Goal: Information Seeking & Learning: Learn about a topic

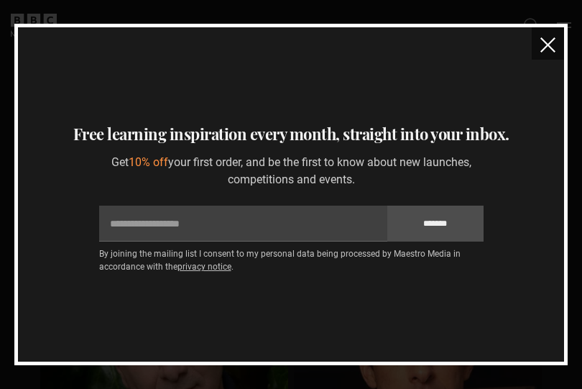
scroll to position [6137, 0]
click at [543, 42] on img "close" at bounding box center [547, 44] width 15 height 15
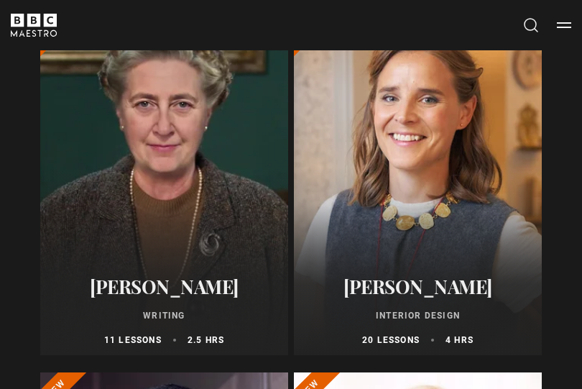
scroll to position [565, 0]
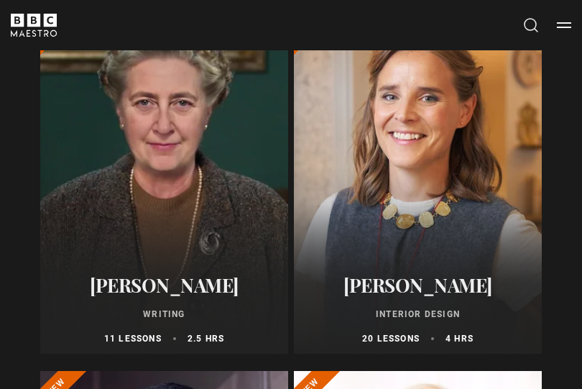
click at [391, 180] on div at bounding box center [418, 181] width 248 height 345
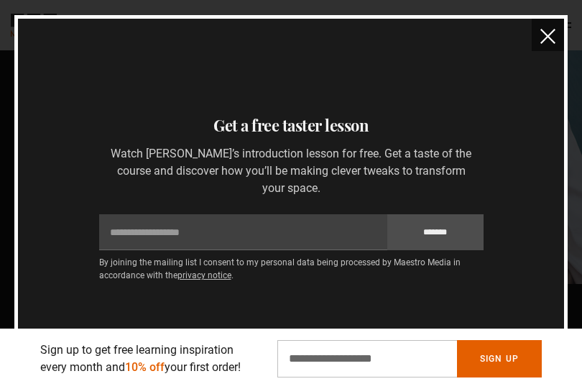
scroll to position [144, 0]
click at [545, 44] on img "close" at bounding box center [547, 36] width 15 height 15
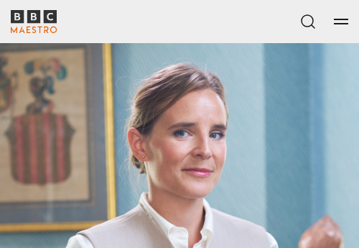
scroll to position [0, 3364]
